Goal: Information Seeking & Learning: Learn about a topic

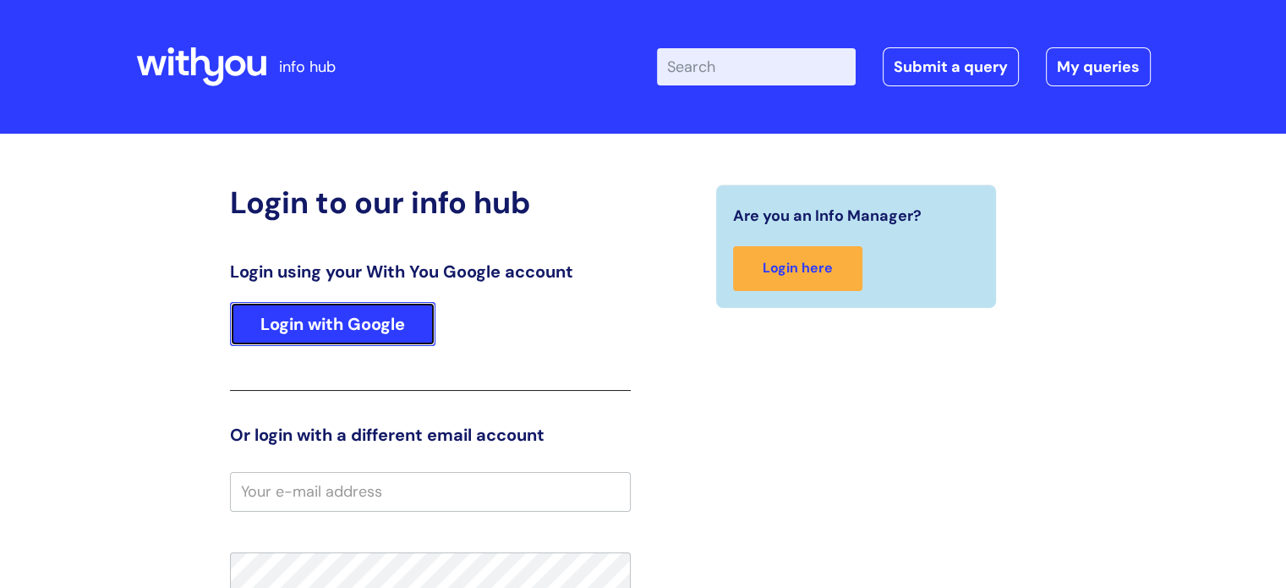
click at [356, 343] on link "Login with Google" at bounding box center [333, 324] width 206 height 44
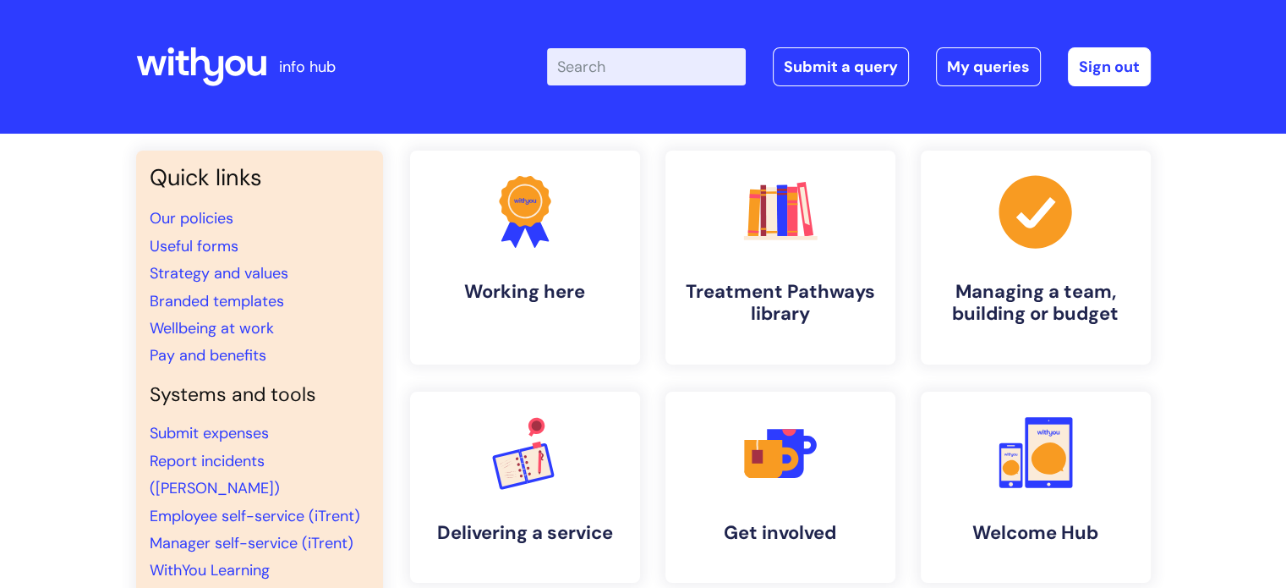
click at [633, 62] on input "Enter your search term here..." at bounding box center [646, 66] width 199 height 37
type input "ber"
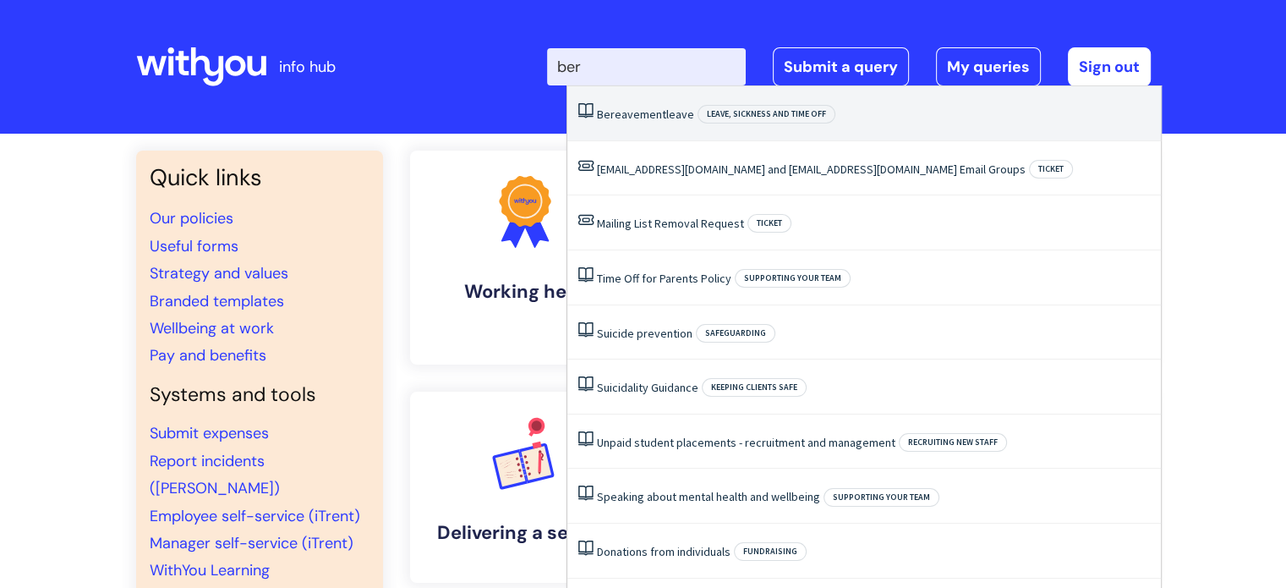
click at [629, 110] on span "Bereavement" at bounding box center [631, 114] width 69 height 15
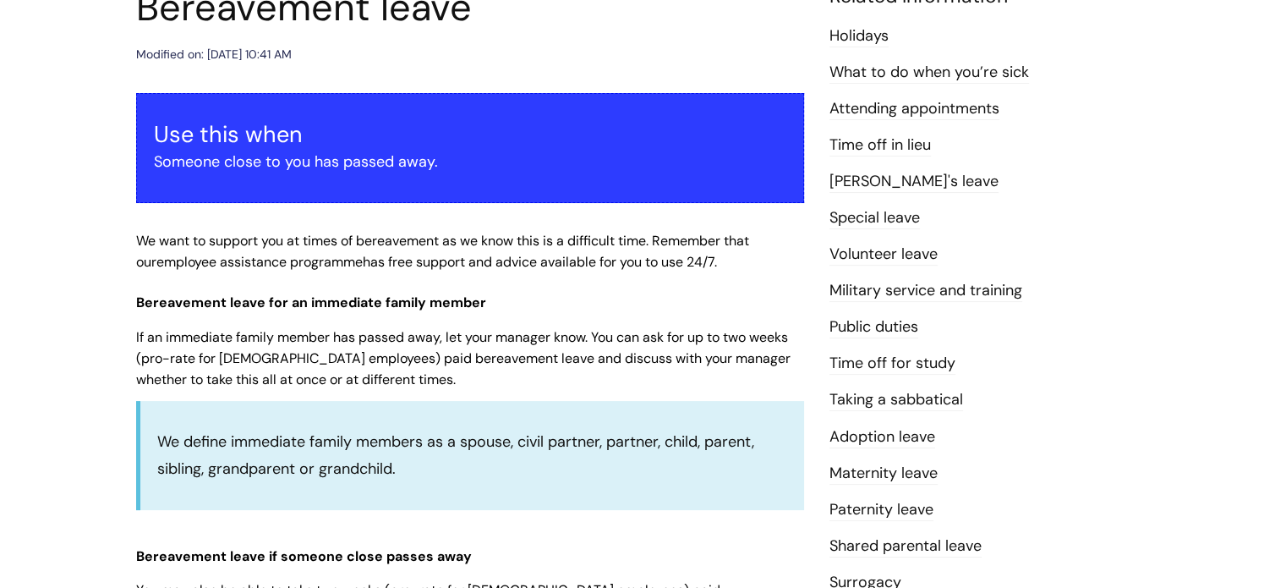
scroll to position [217, 0]
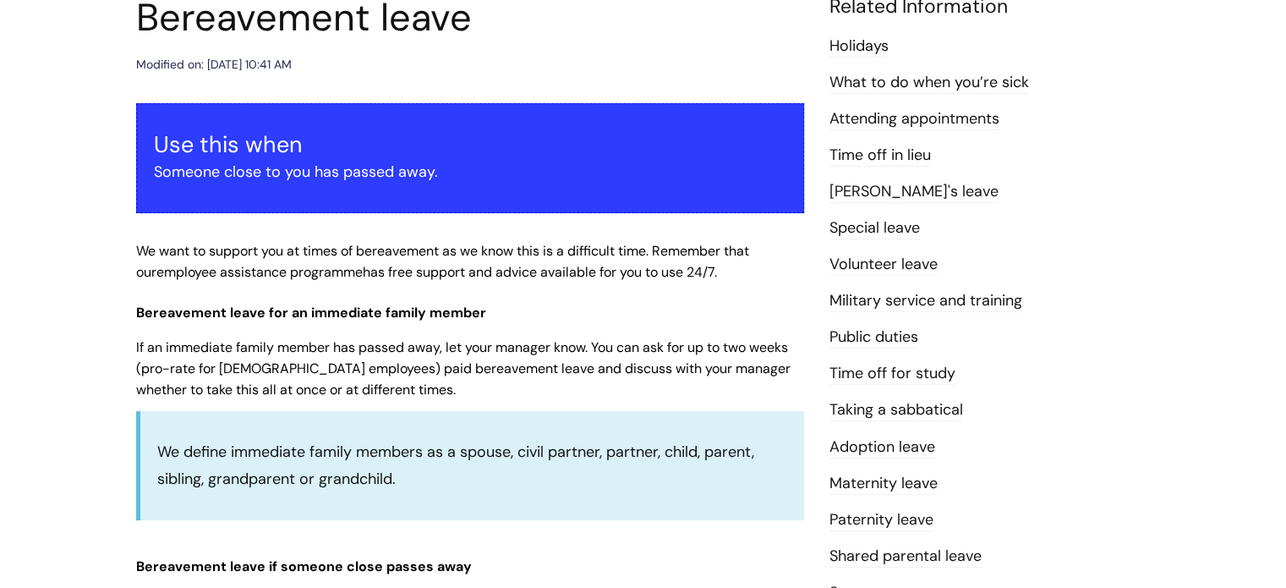
click at [900, 233] on link "Special leave" at bounding box center [875, 228] width 90 height 22
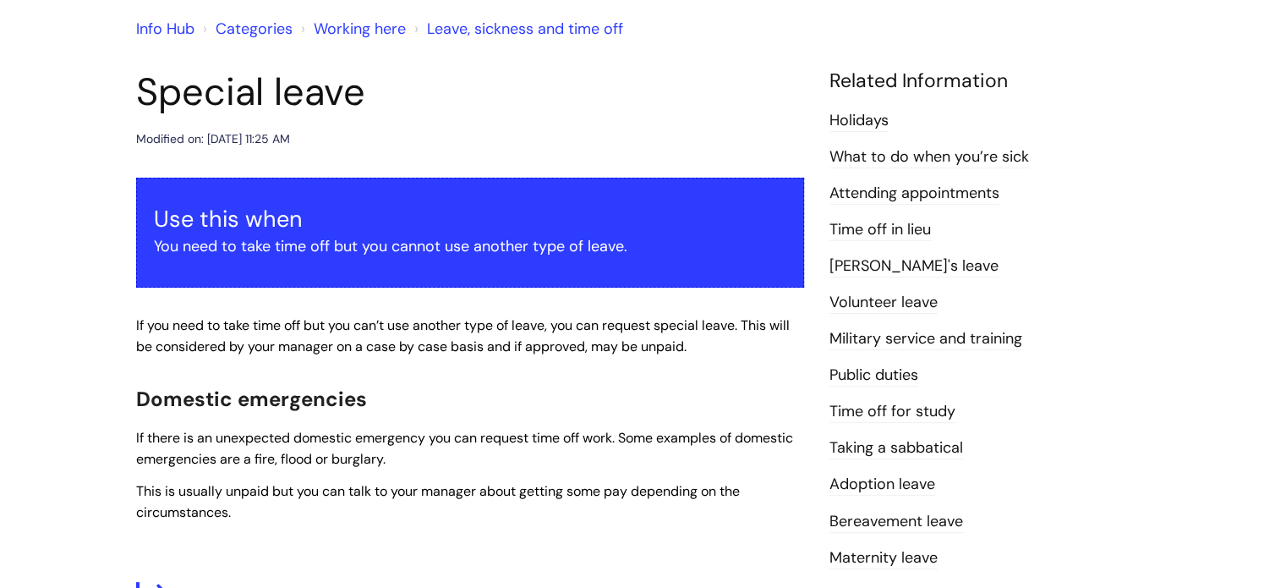
scroll to position [298, 0]
